Goal: Transaction & Acquisition: Purchase product/service

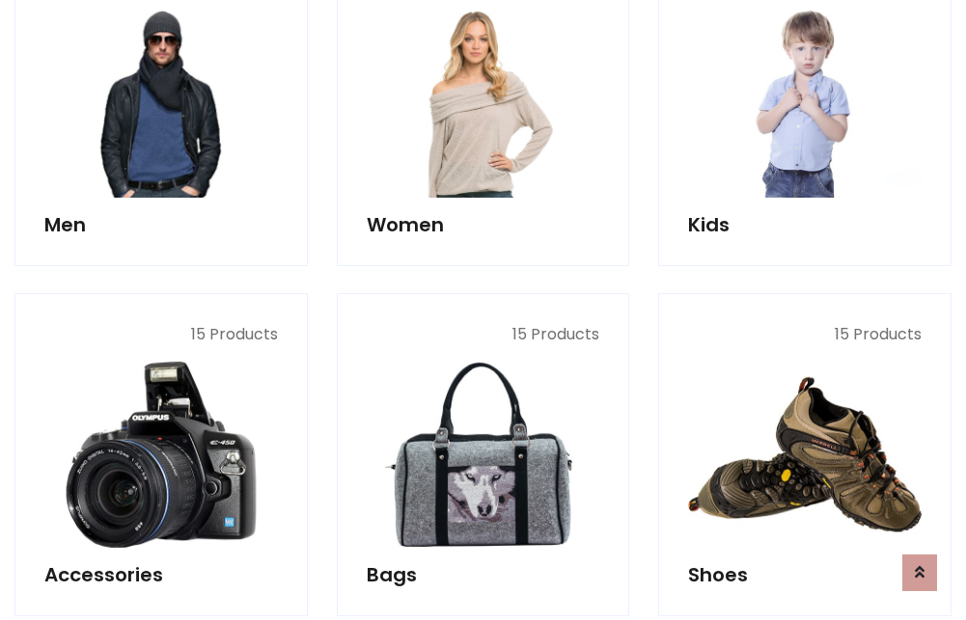
scroll to position [1400, 0]
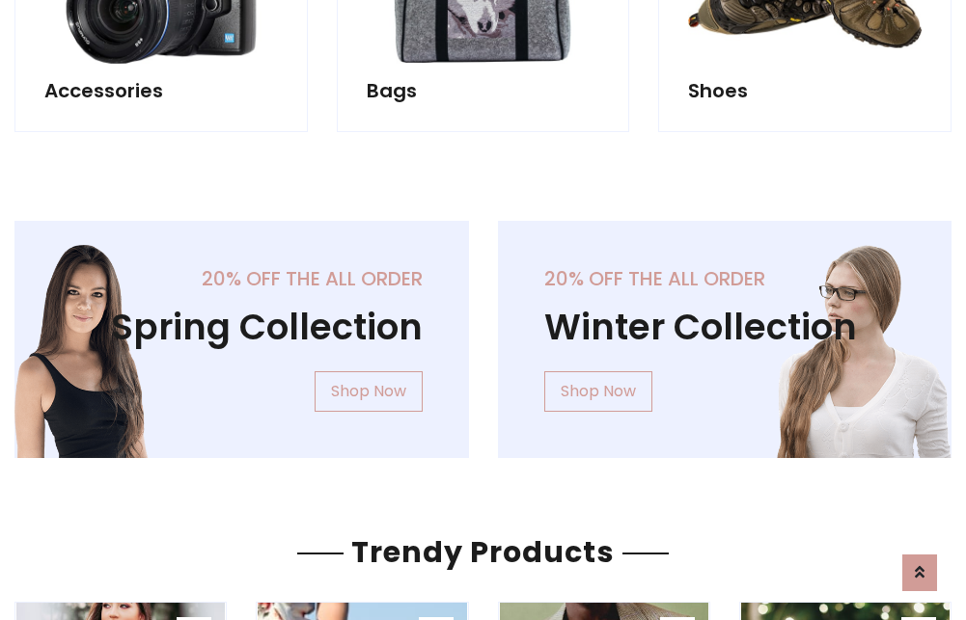
click at [483, 332] on div "20% off the all order Winter Collection Shop Now" at bounding box center [724, 355] width 483 height 268
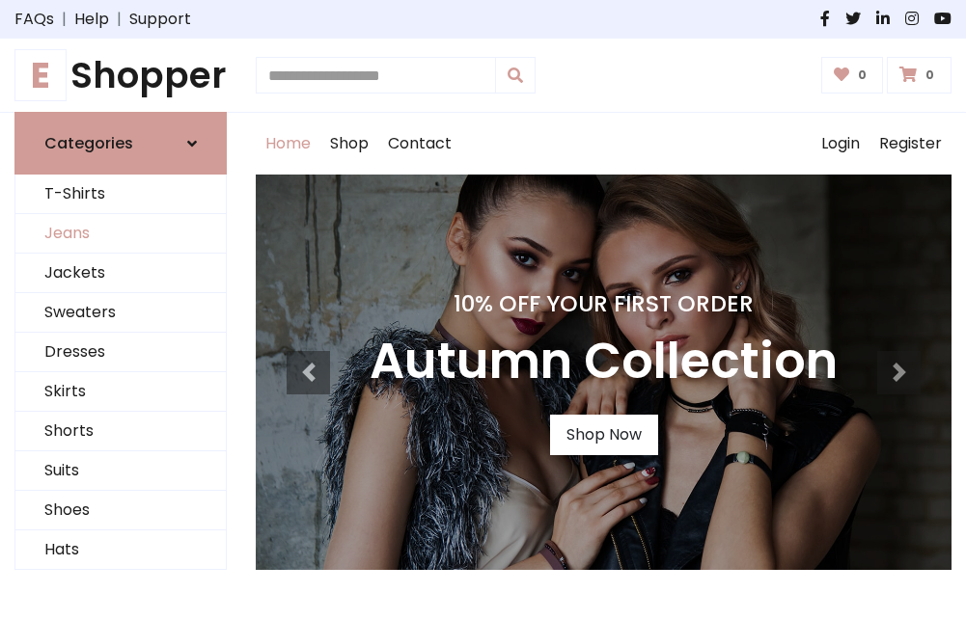
click at [121, 234] on link "Jeans" at bounding box center [120, 234] width 210 height 40
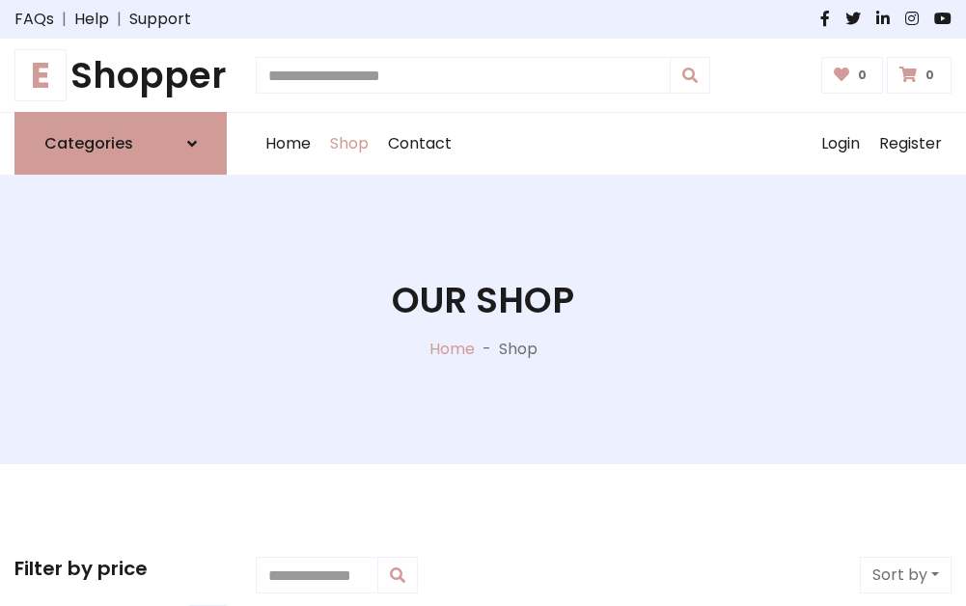
scroll to position [609, 0]
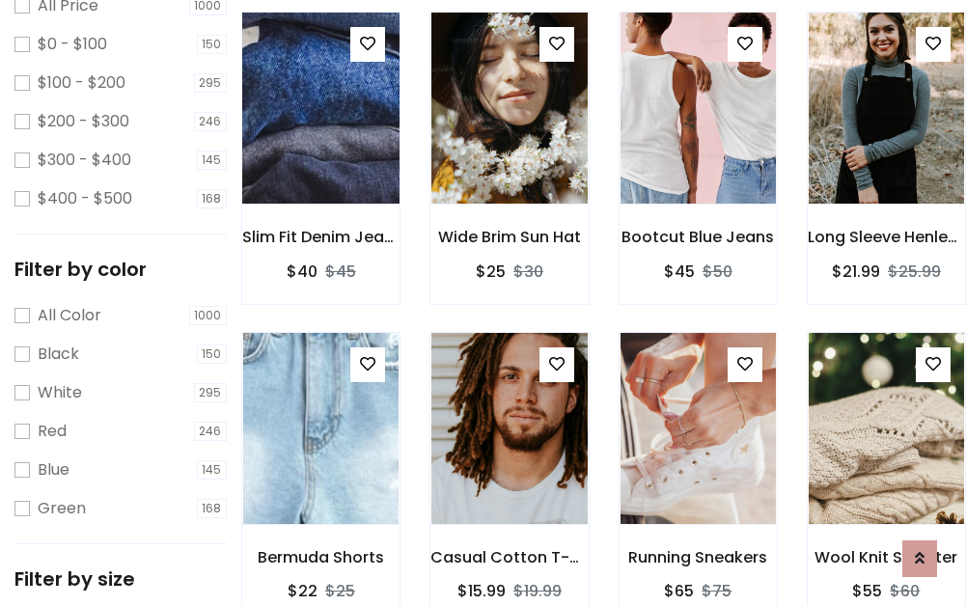
click at [320, 151] on img at bounding box center [321, 108] width 186 height 463
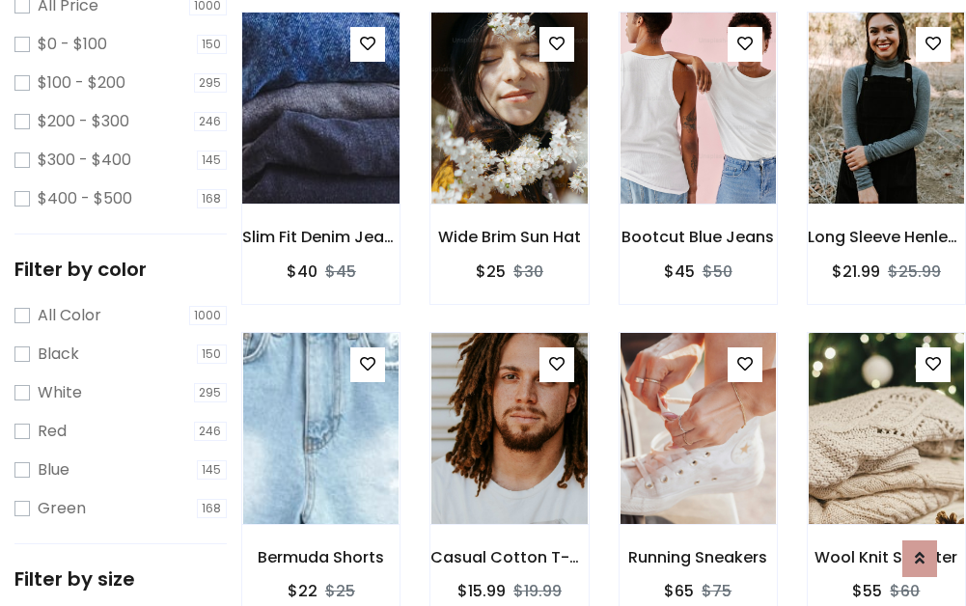
scroll to position [566, 0]
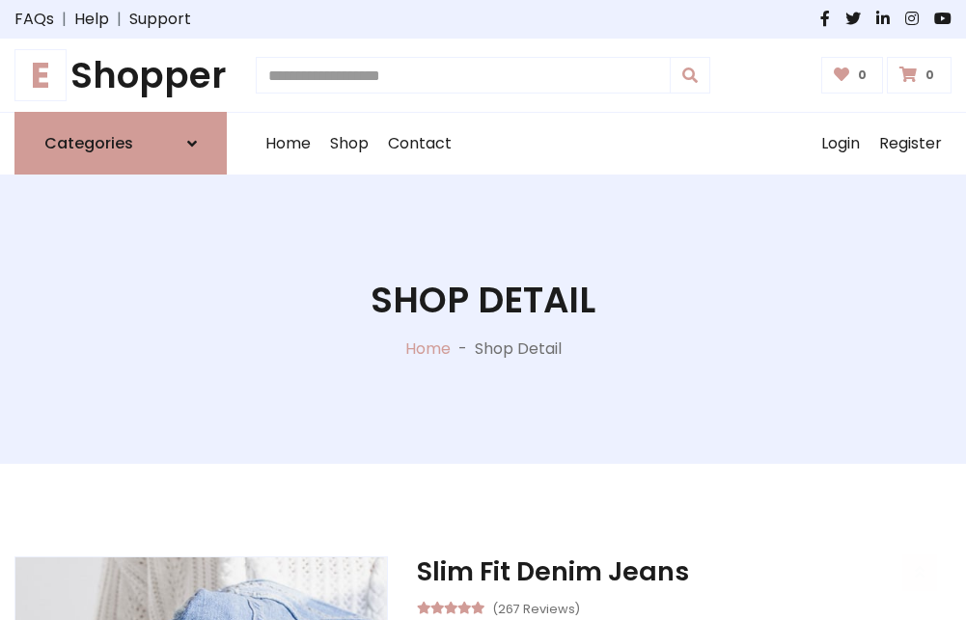
scroll to position [207, 0]
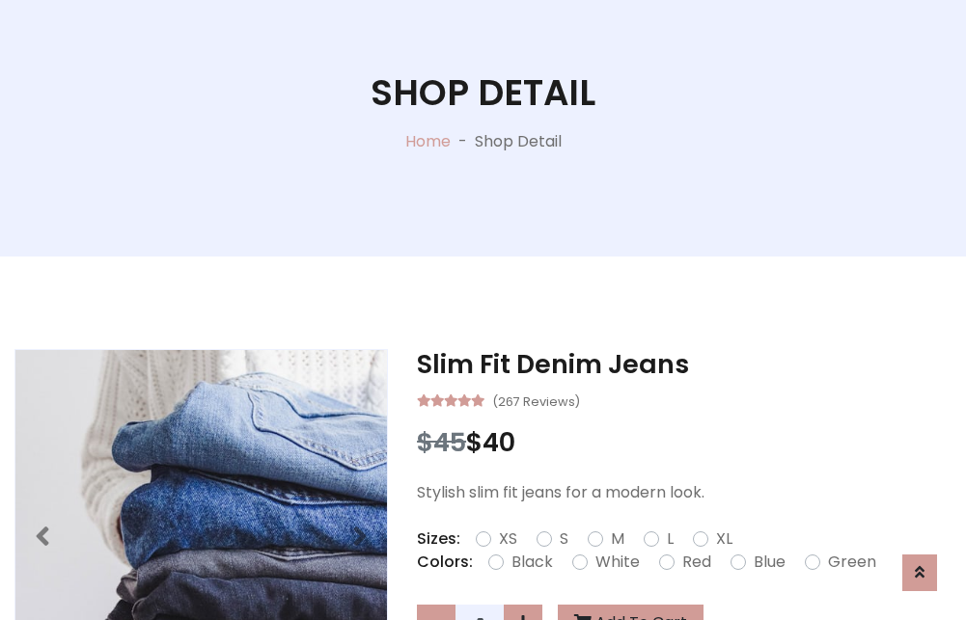
click at [694, 562] on label "Red" at bounding box center [696, 562] width 29 height 23
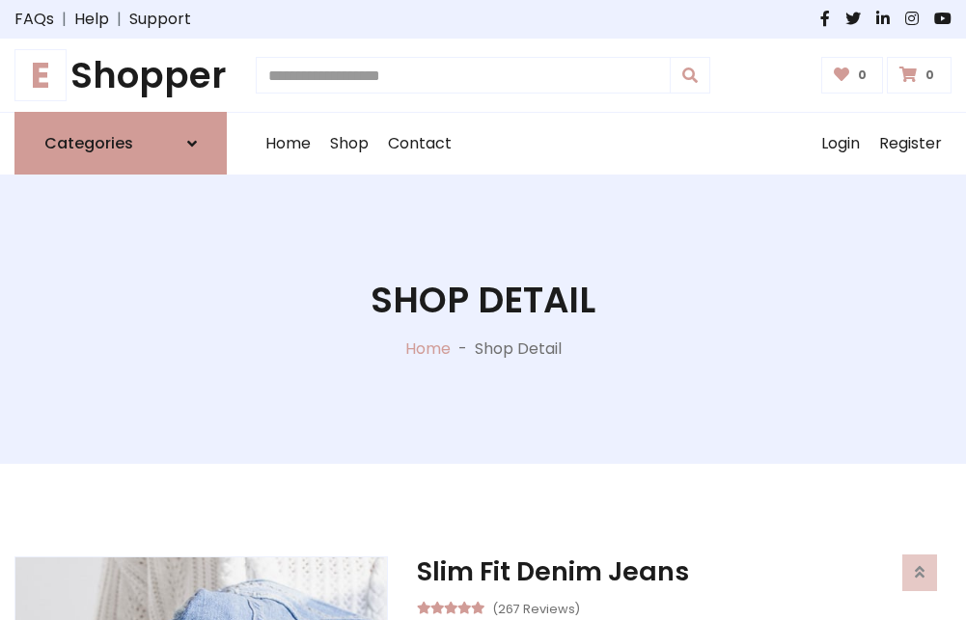
scroll to position [207, 0]
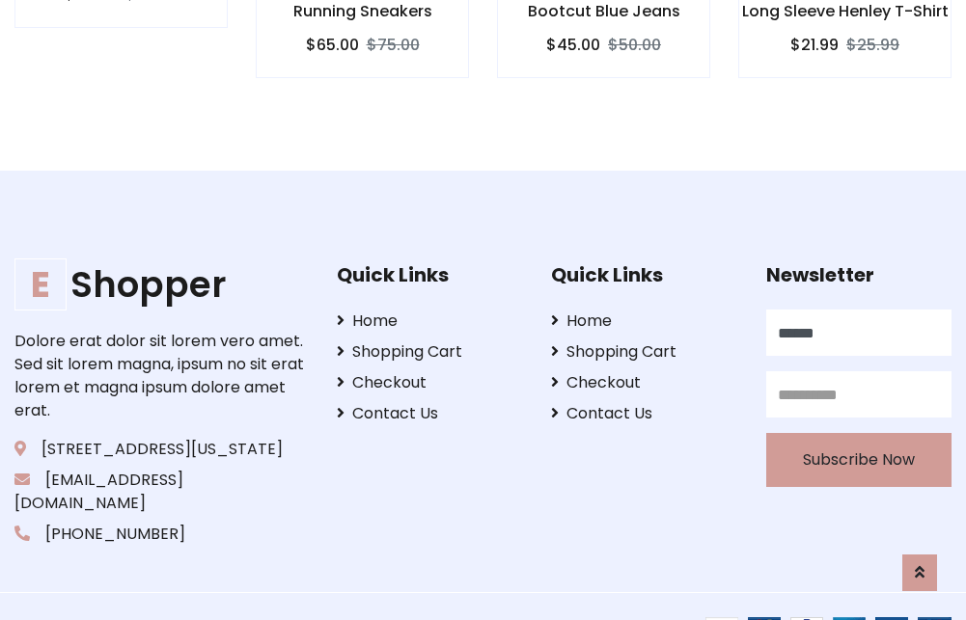
type input "******"
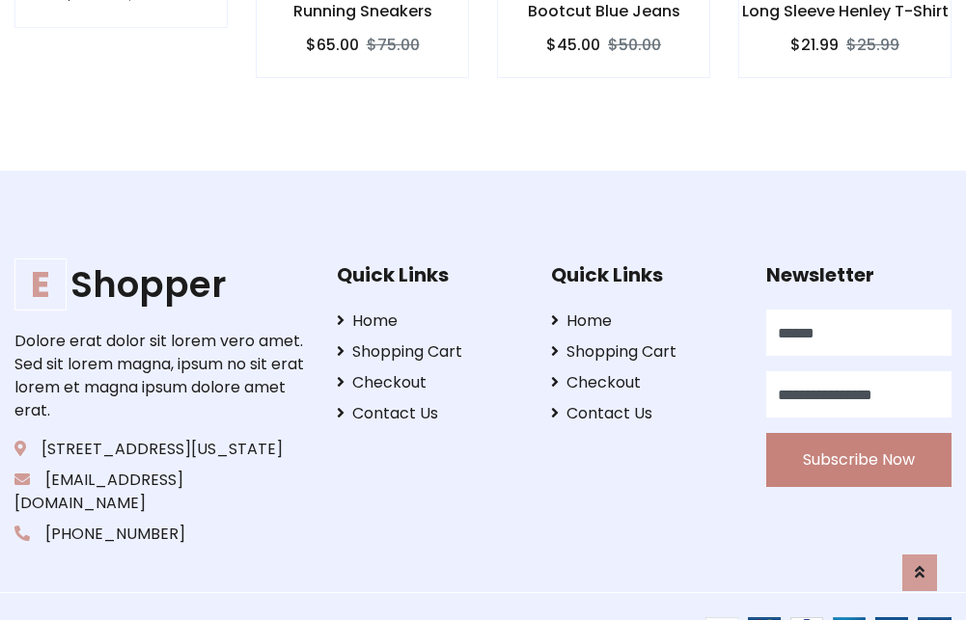
type input "**********"
click at [858, 437] on button "Subscribe Now" at bounding box center [858, 460] width 185 height 54
